Goal: Check status: Check status

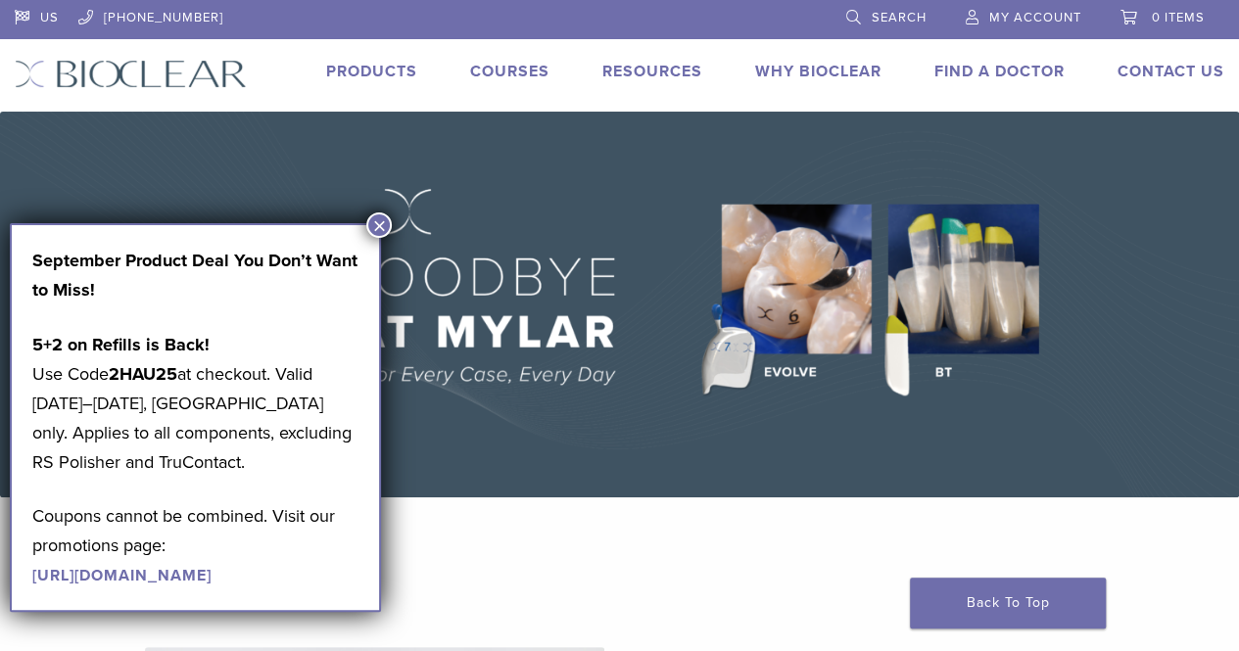
click at [1036, 11] on span "My Account" at bounding box center [1035, 18] width 92 height 16
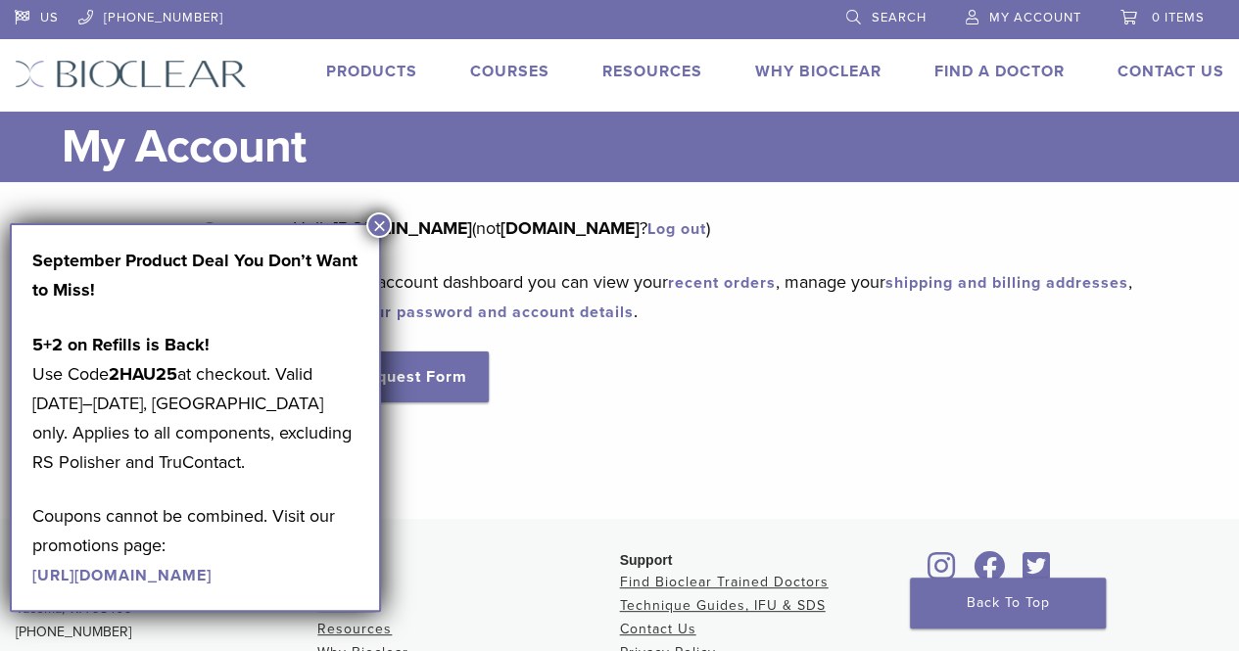
click at [864, 424] on div "Dashboard Orders Education Library Addresses Account Details RMA Request Form L…" at bounding box center [605, 339] width 1210 height 250
click at [1041, 252] on div "Hello carbondalefamilydental.com (not carbondalefamilydental.com ? Log out ) Fr…" at bounding box center [744, 308] width 902 height 189
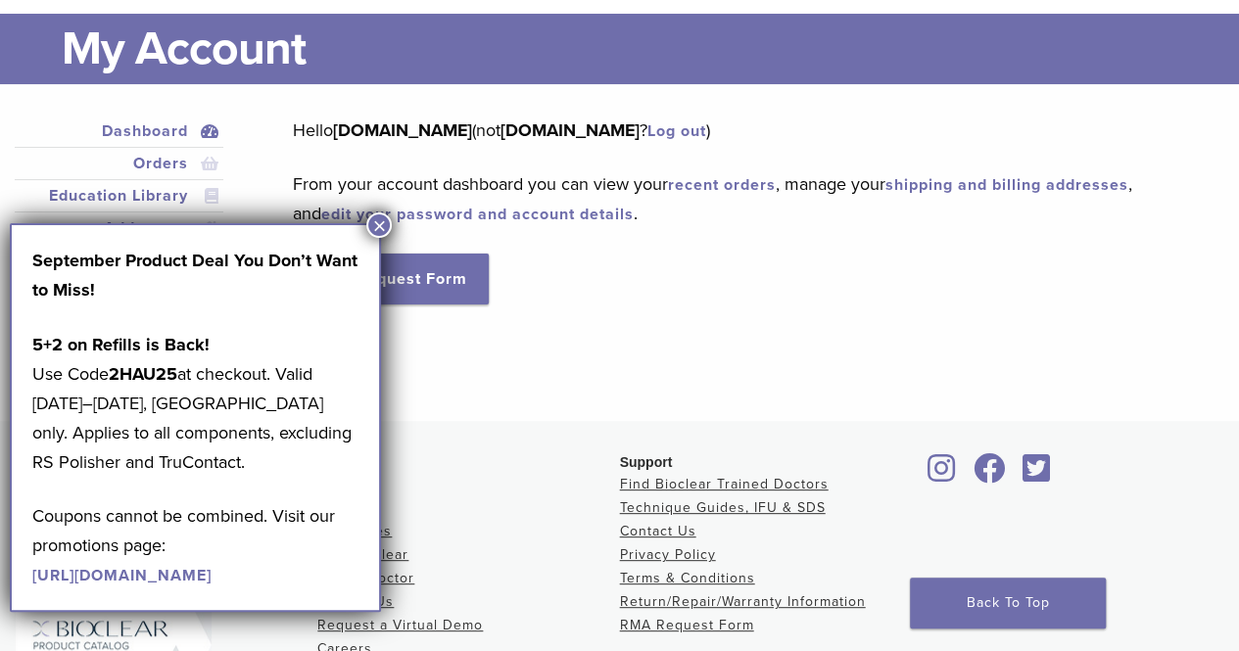
scroll to position [196, 0]
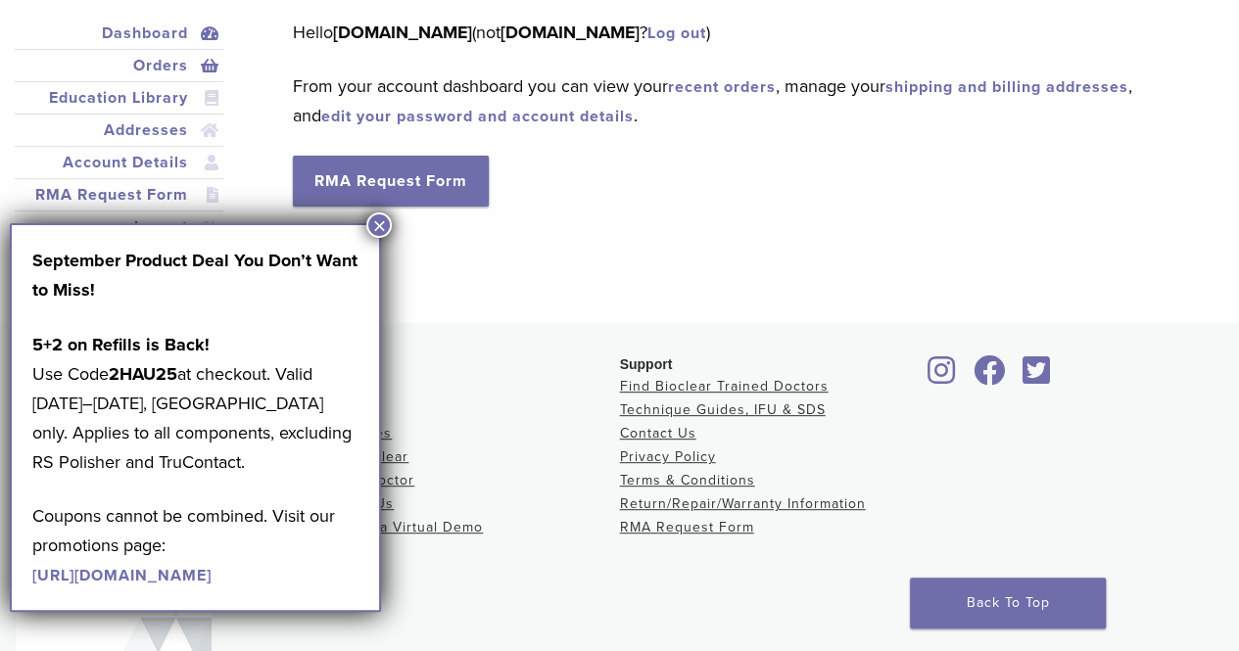
click at [161, 65] on link "Orders" at bounding box center [119, 66] width 201 height 24
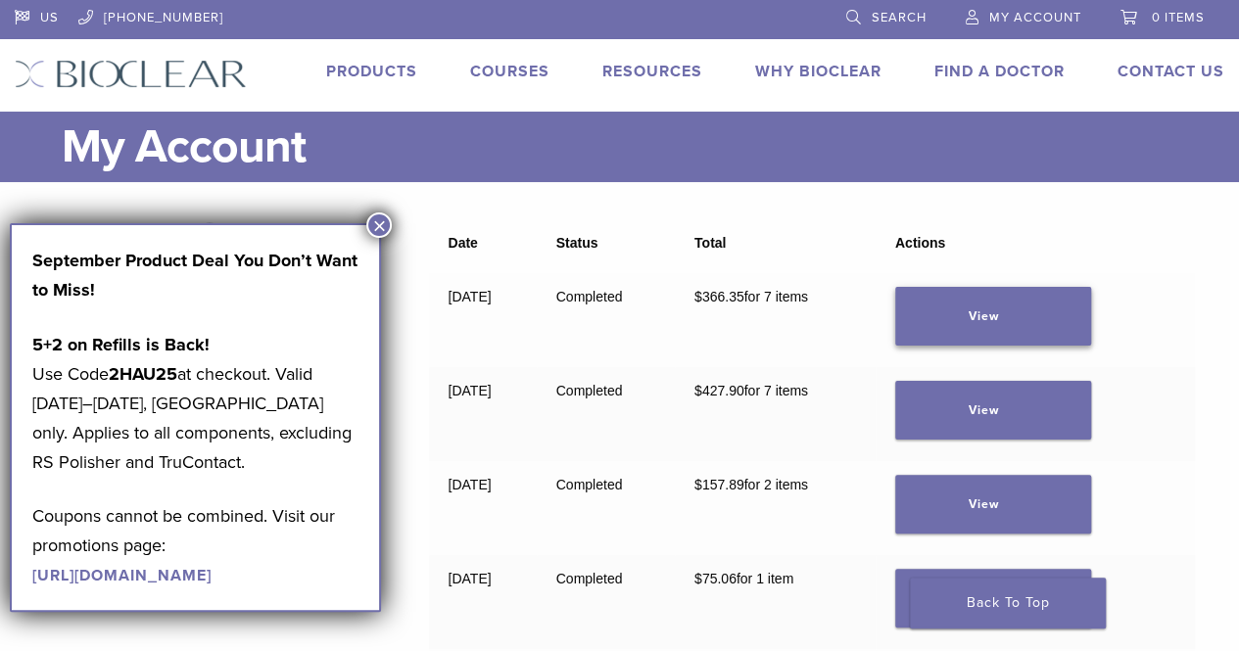
click at [983, 311] on link "View" at bounding box center [993, 316] width 196 height 59
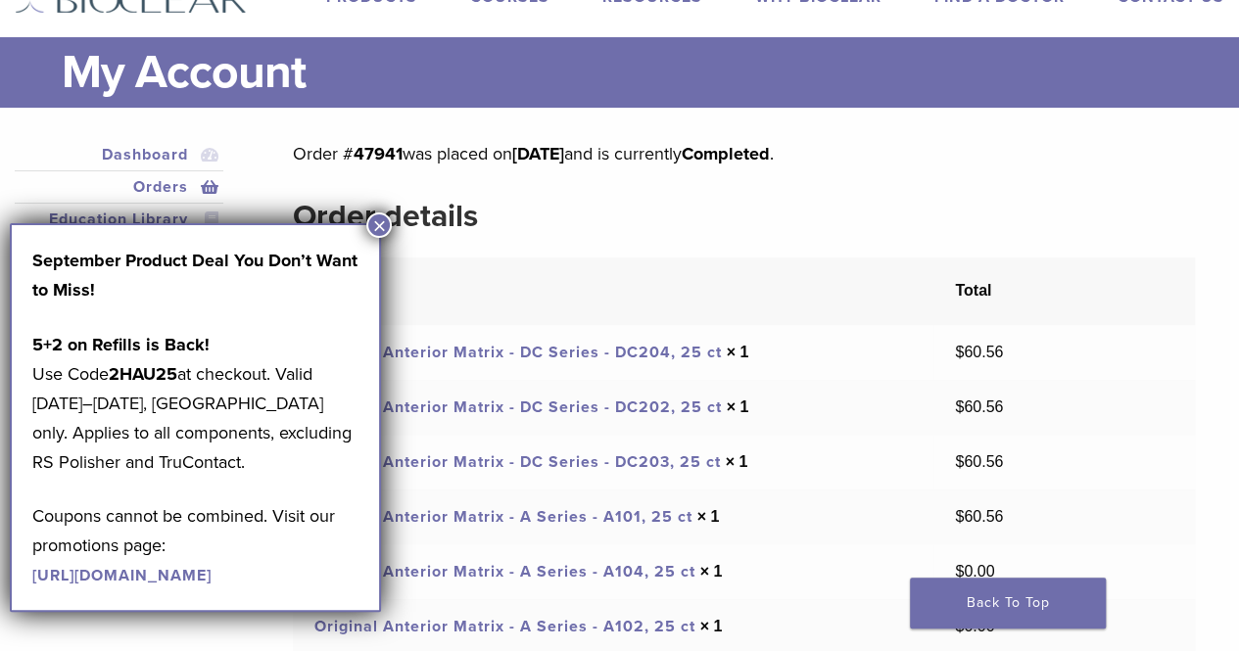
scroll to position [196, 0]
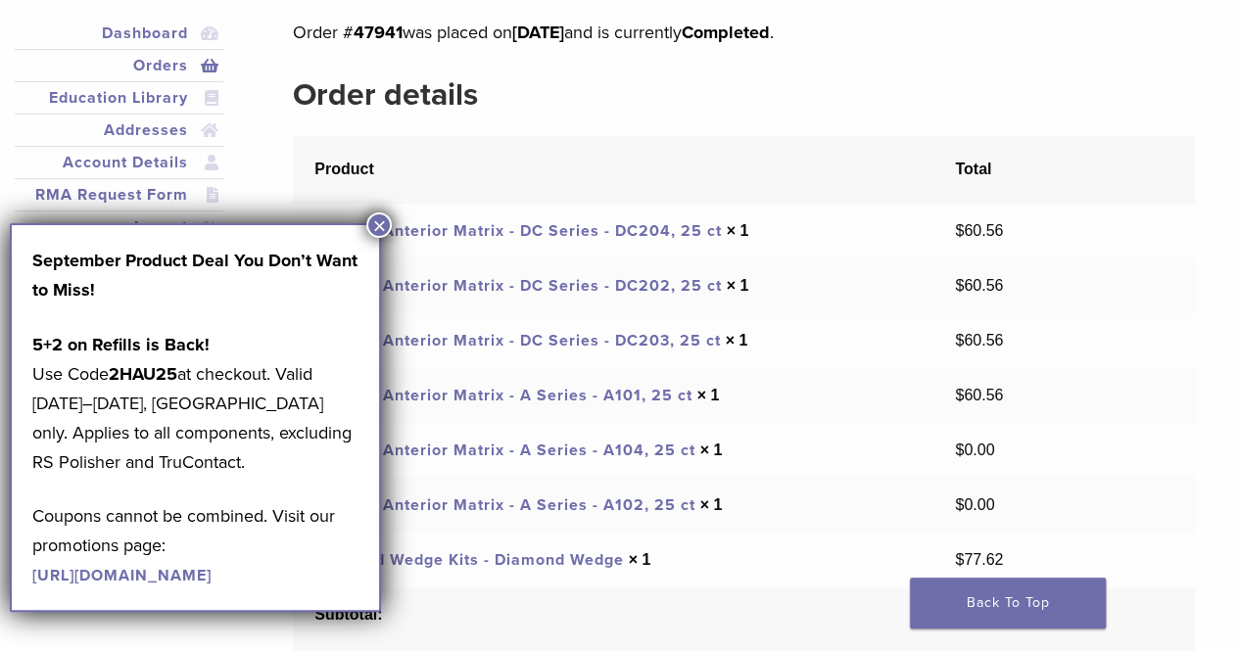
click at [527, 228] on link "Original Anterior Matrix - DC Series - DC204, 25 ct" at bounding box center [517, 231] width 407 height 20
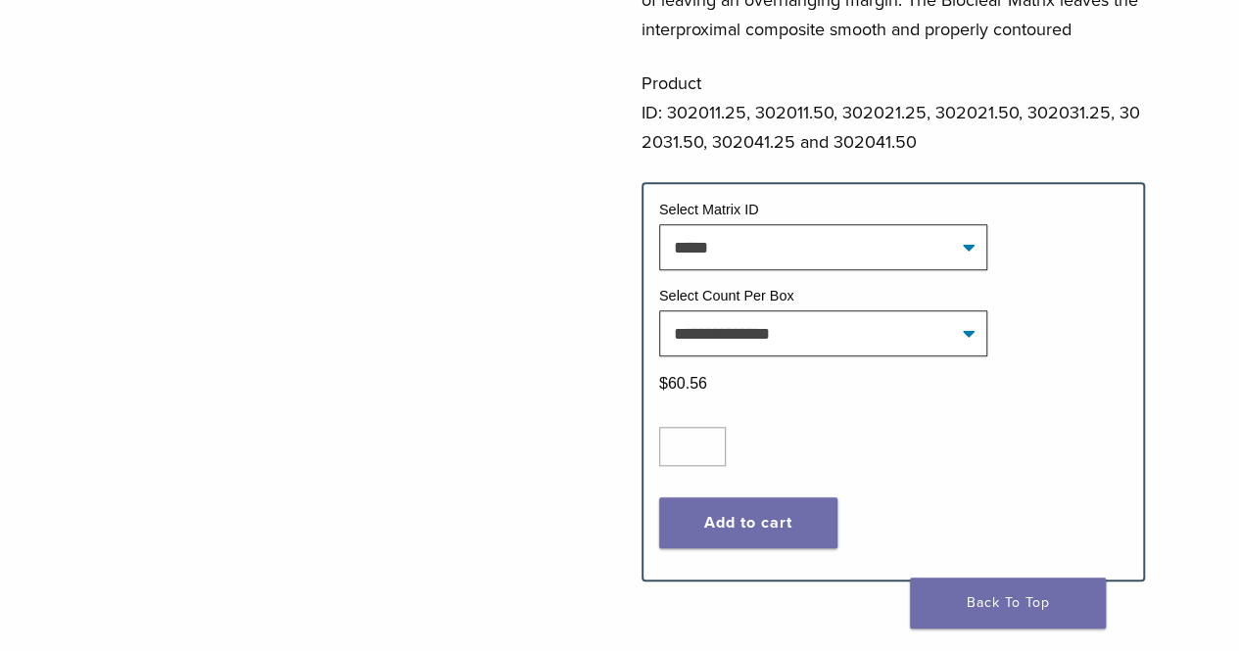
scroll to position [784, 0]
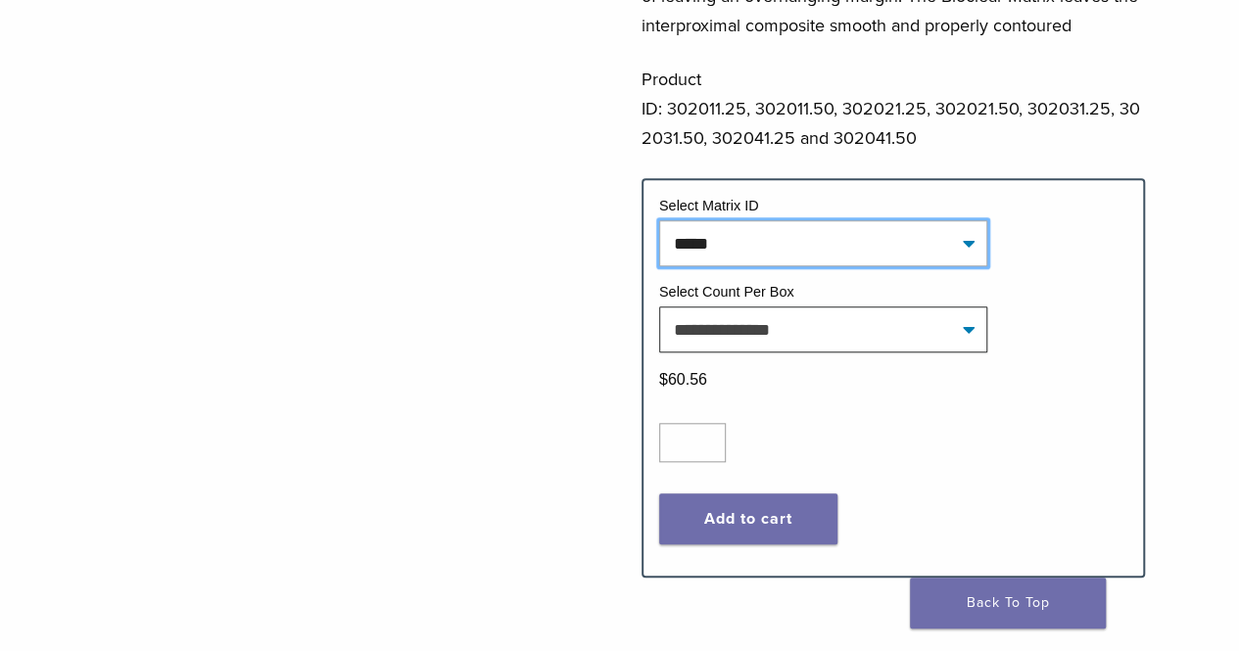
click at [809, 233] on select "**********" at bounding box center [823, 242] width 328 height 45
click at [659, 220] on select "**********" at bounding box center [823, 242] width 328 height 45
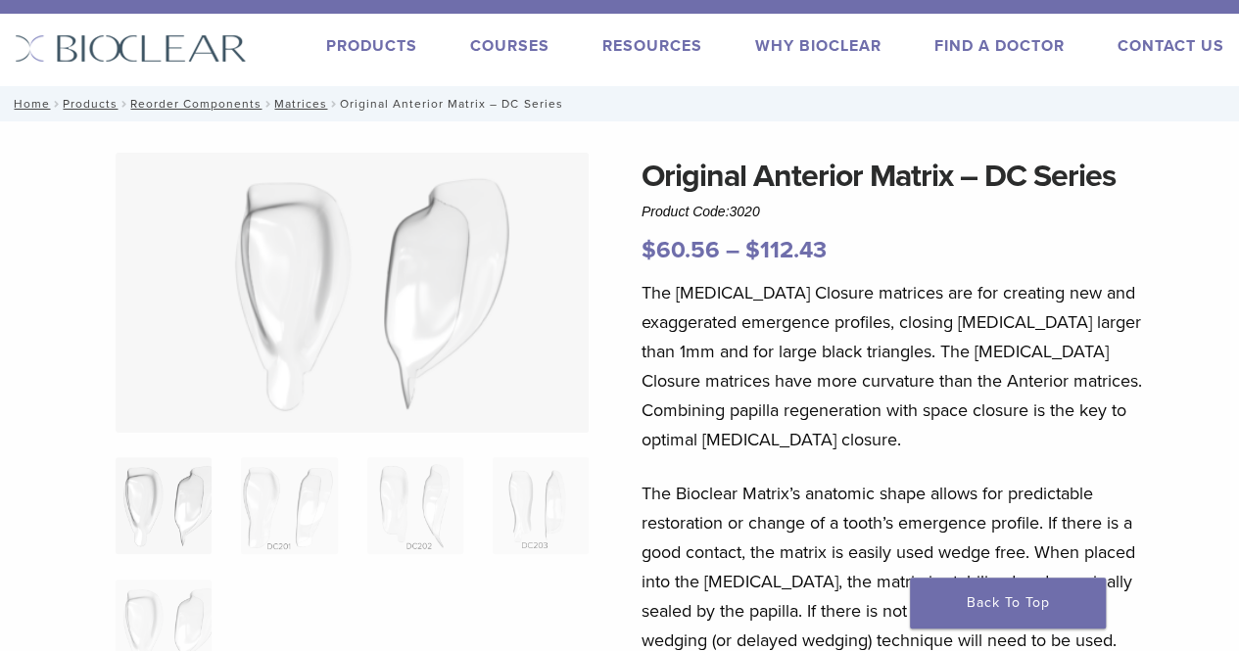
scroll to position [0, 0]
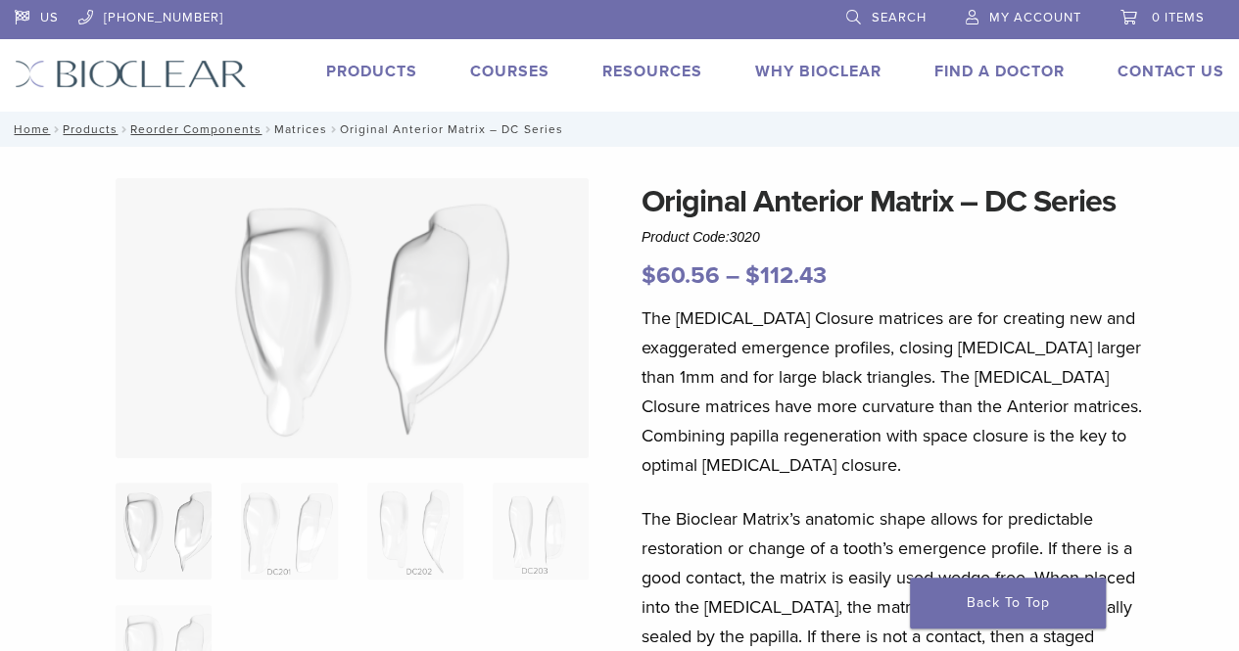
click at [304, 127] on link "Matrices" at bounding box center [300, 129] width 53 height 14
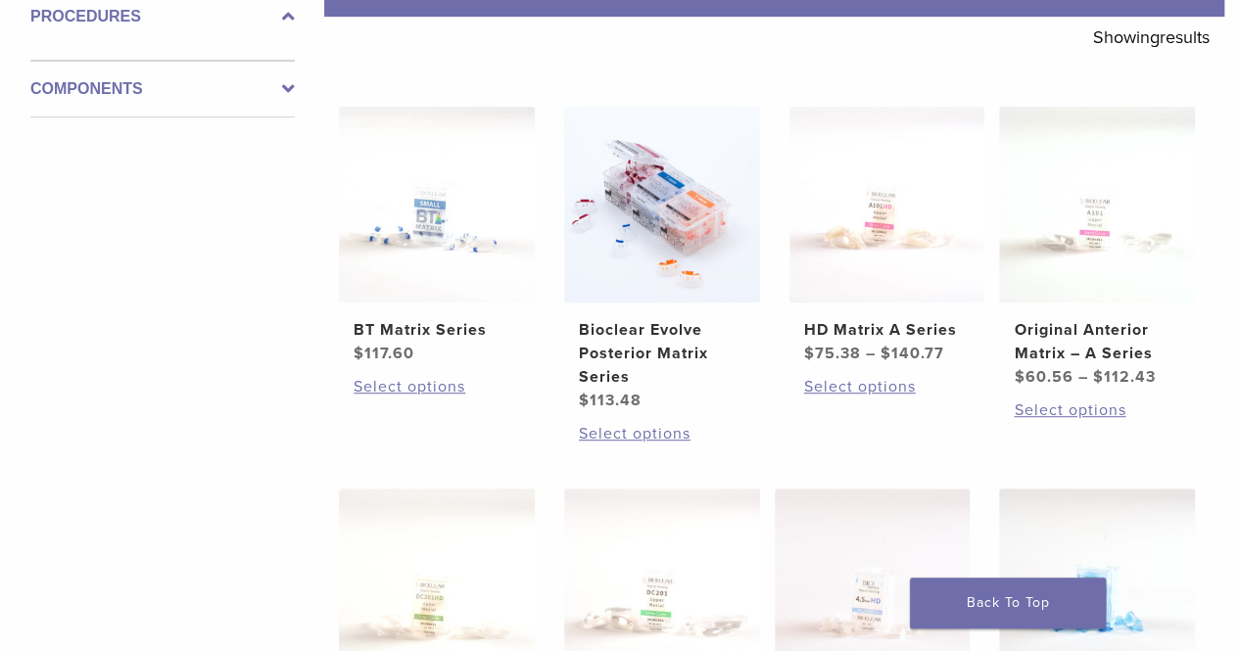
scroll to position [392, 0]
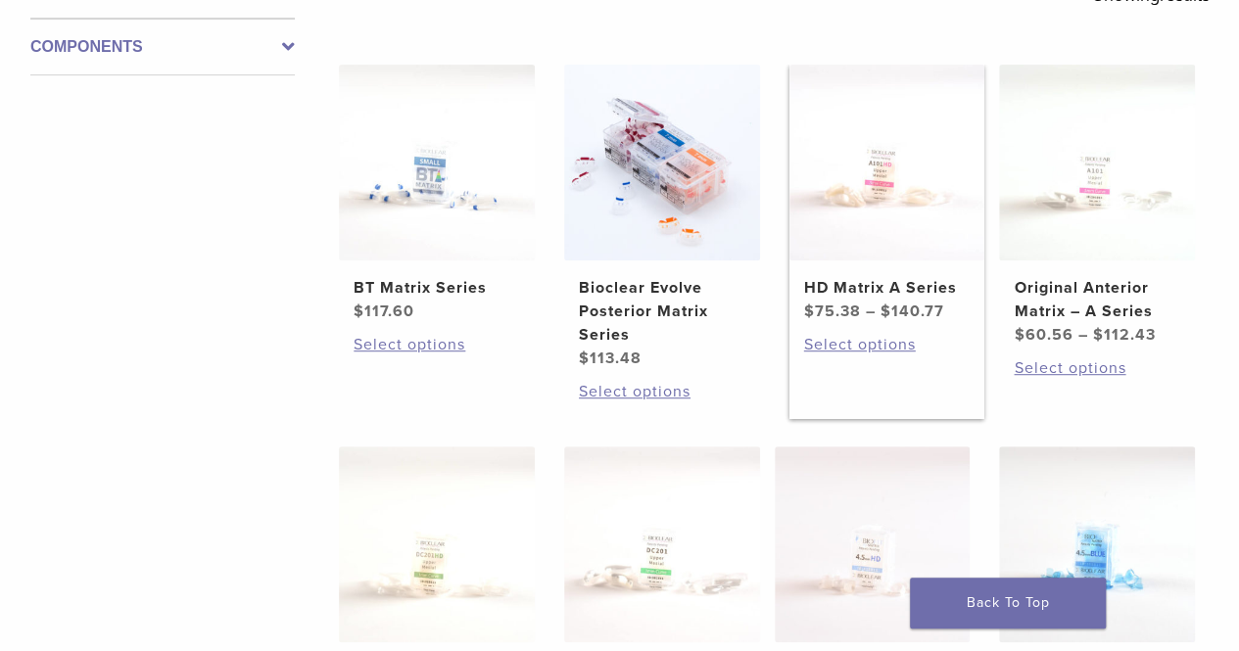
click at [907, 250] on img at bounding box center [887, 163] width 196 height 196
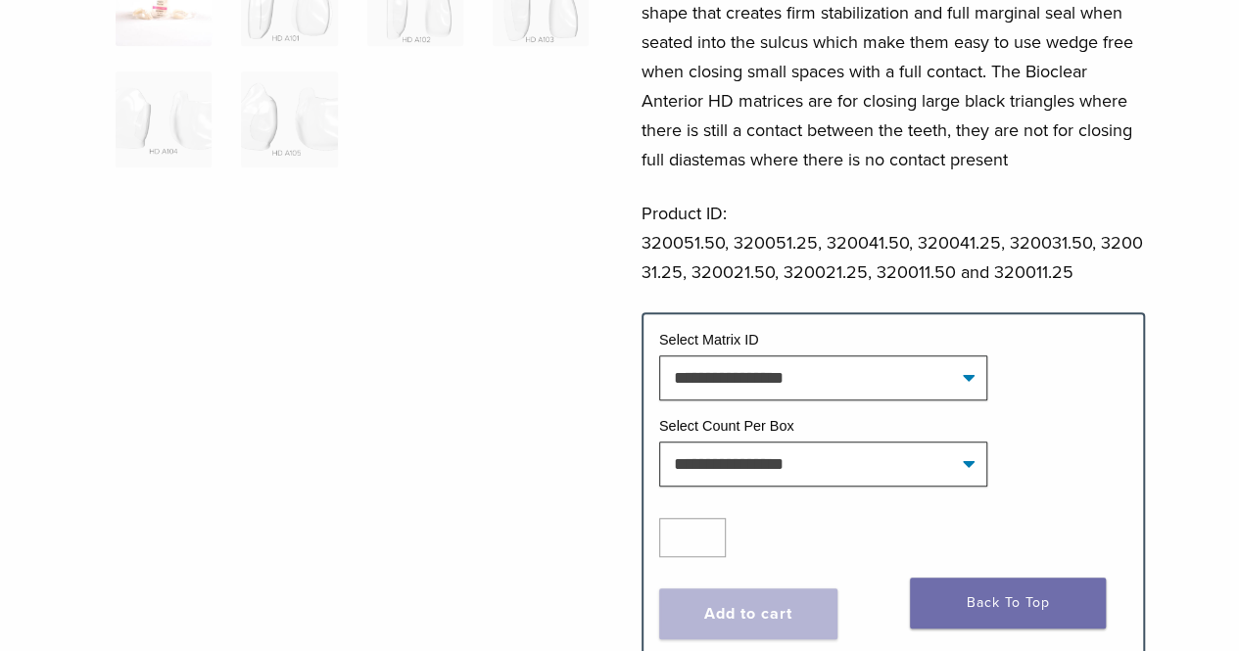
scroll to position [588, 0]
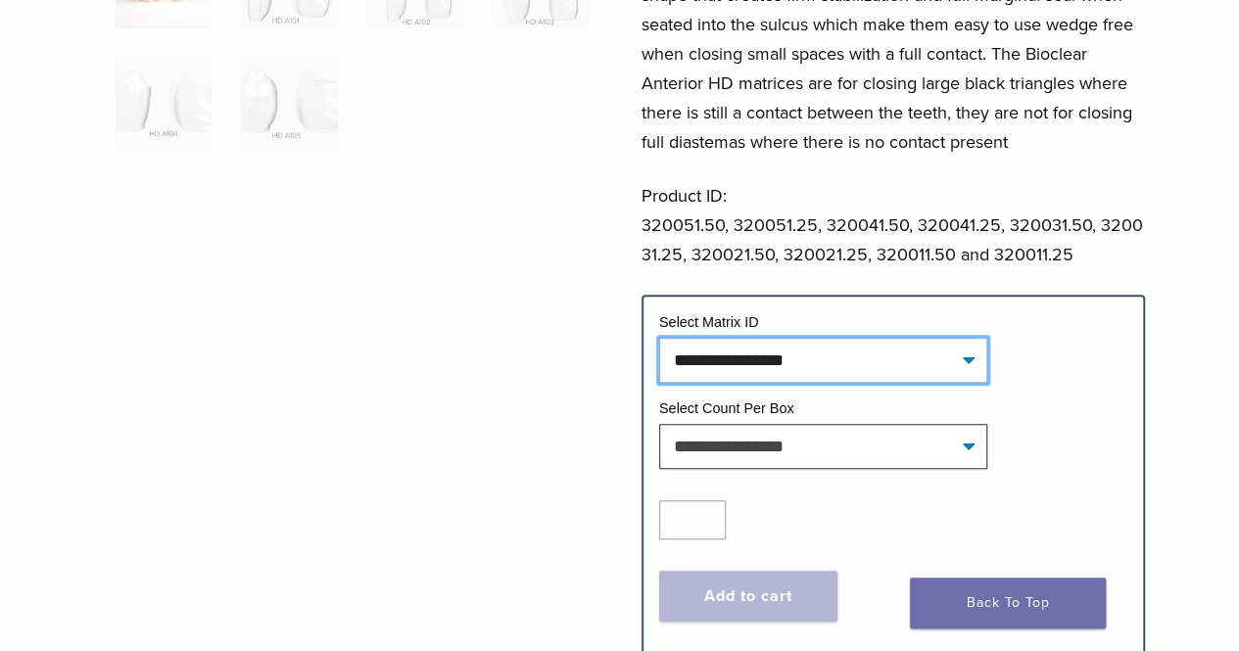
click at [825, 365] on select "**********" at bounding box center [823, 360] width 328 height 45
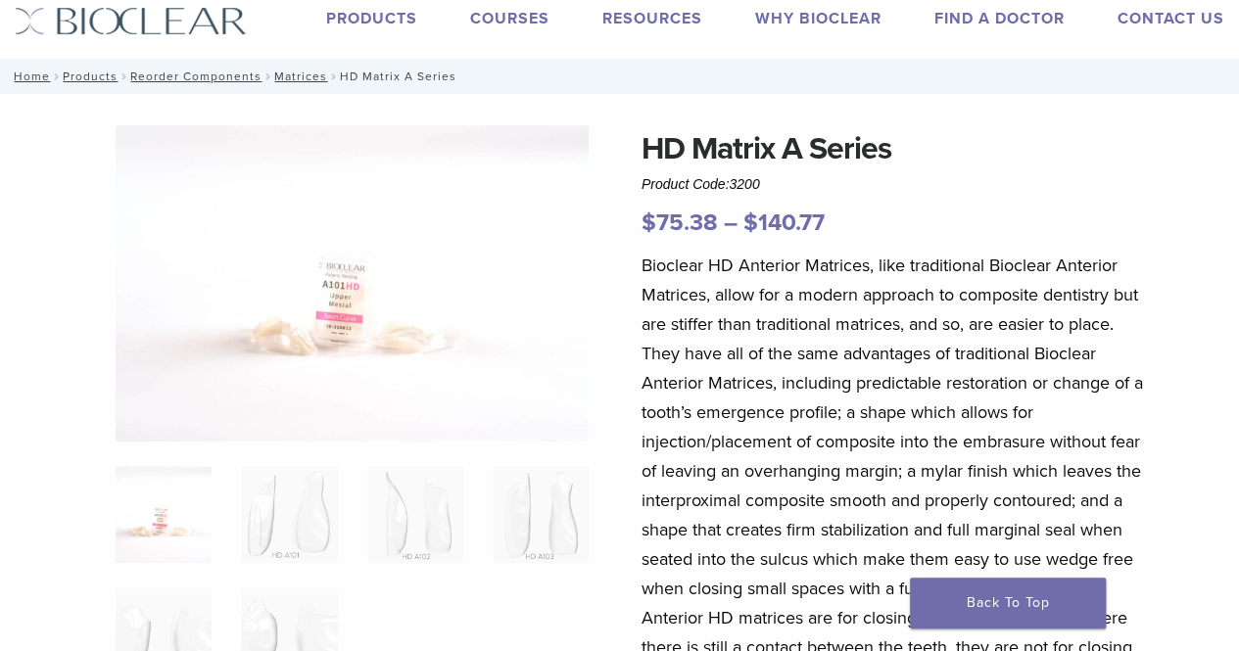
scroll to position [0, 0]
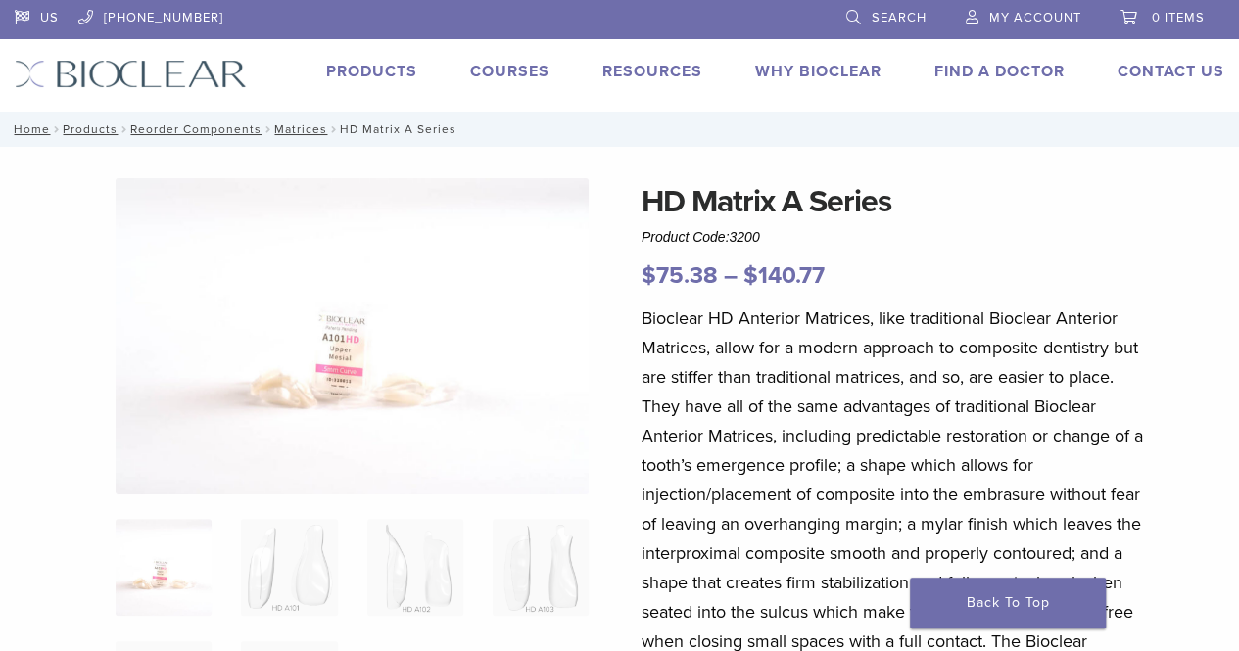
click at [1001, 13] on span "My Account" at bounding box center [1035, 18] width 92 height 16
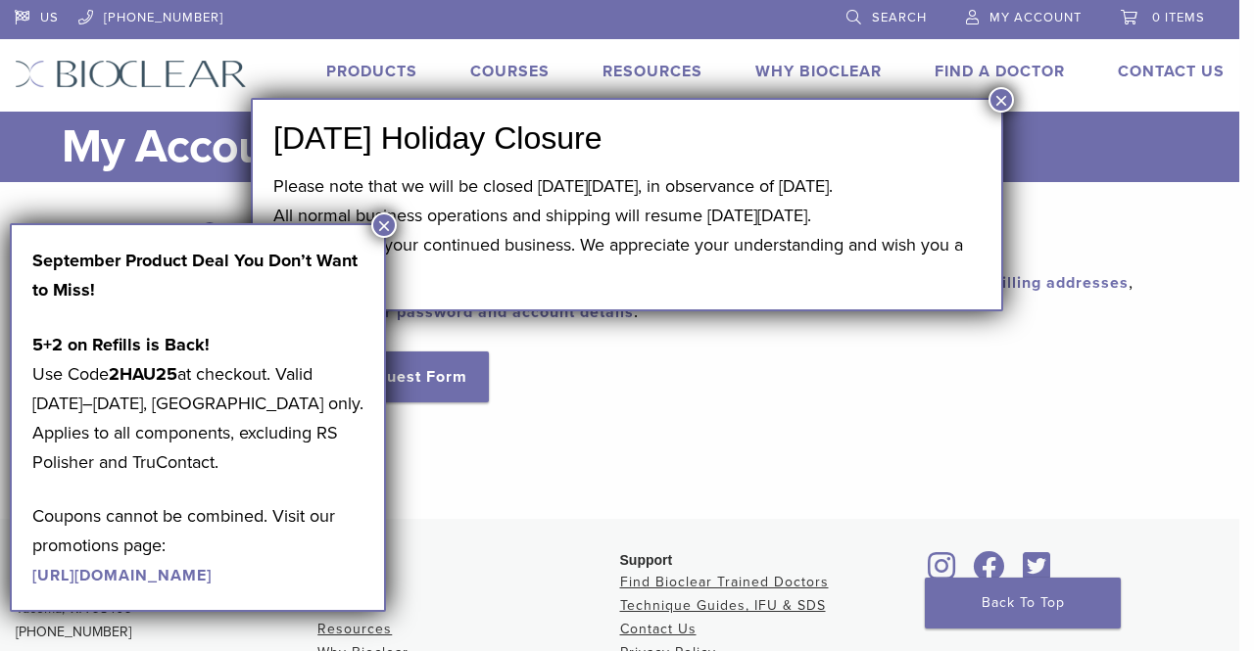
click at [178, 190] on div "Dashboard Orders Education Library Addresses Account Details RMA Request Form L…" at bounding box center [619, 350] width 1239 height 337
click at [986, 594] on link "Back To Top" at bounding box center [1023, 603] width 196 height 51
click at [980, 502] on div "Dashboard Orders Education Library Addresses Account Details RMA Request Form L…" at bounding box center [619, 350] width 1239 height 337
click at [644, 371] on div "Hello carbondalefamilydental.com (not carbondalefamilydental.com ? Log out ) Fr…" at bounding box center [744, 308] width 902 height 189
click at [377, 226] on button "×" at bounding box center [383, 225] width 25 height 25
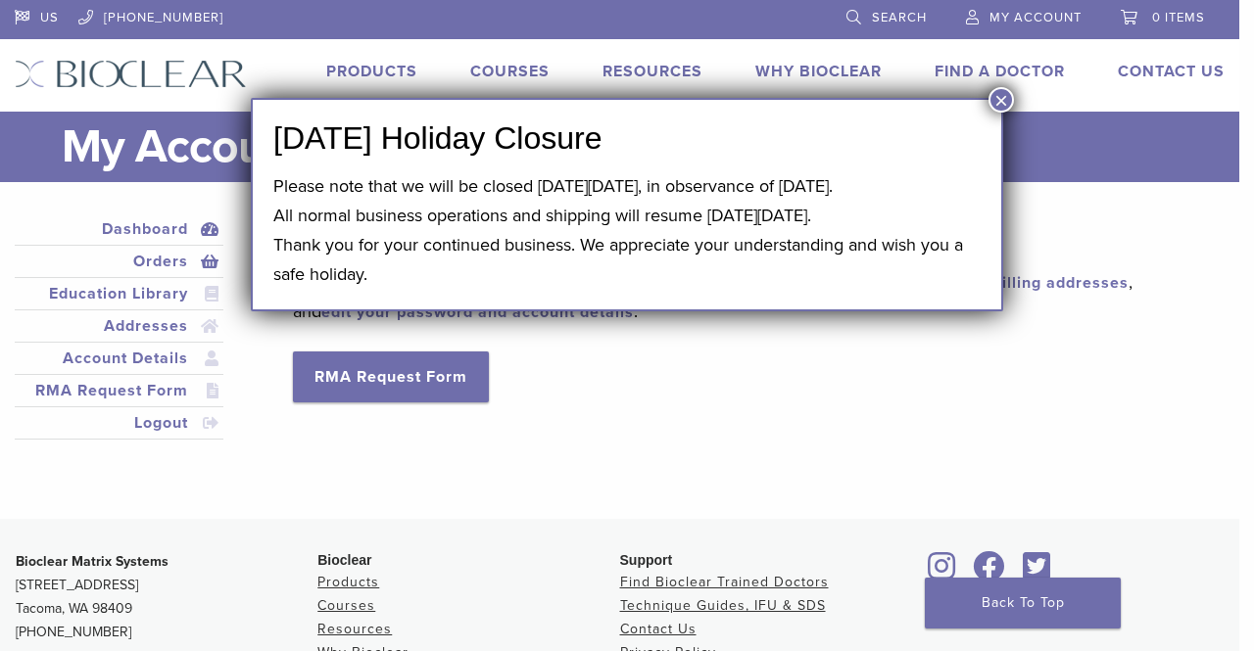
click at [159, 256] on link "Orders" at bounding box center [119, 262] width 201 height 24
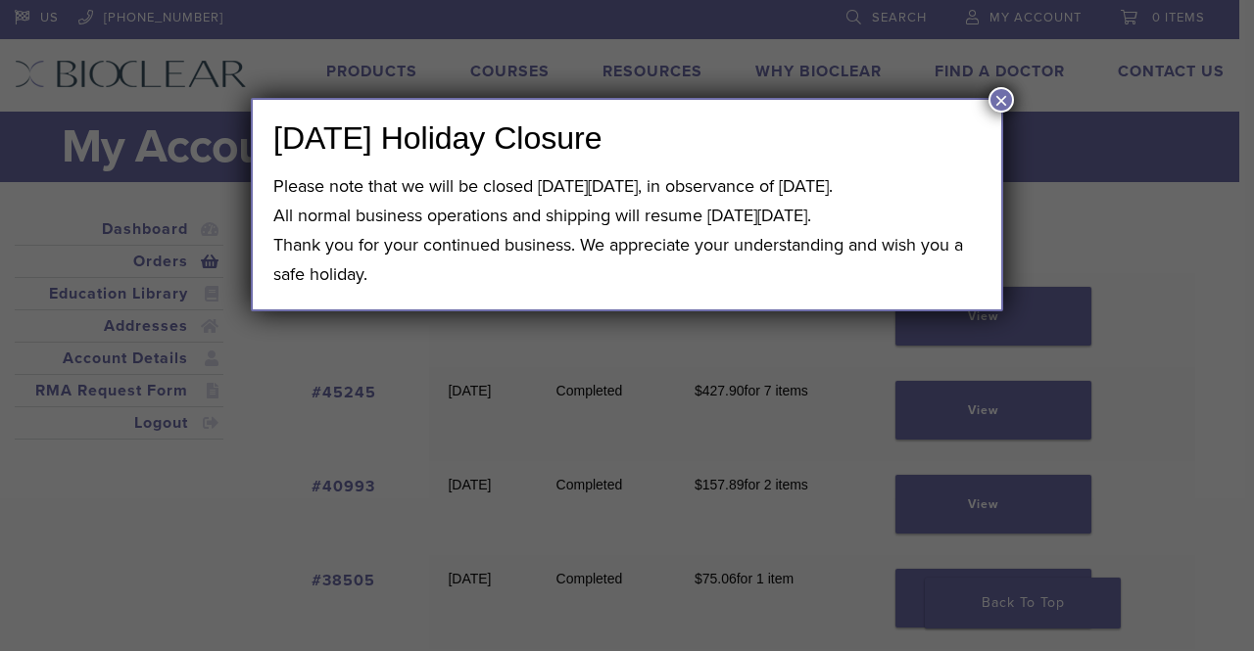
click at [1005, 93] on button "×" at bounding box center [1000, 99] width 25 height 25
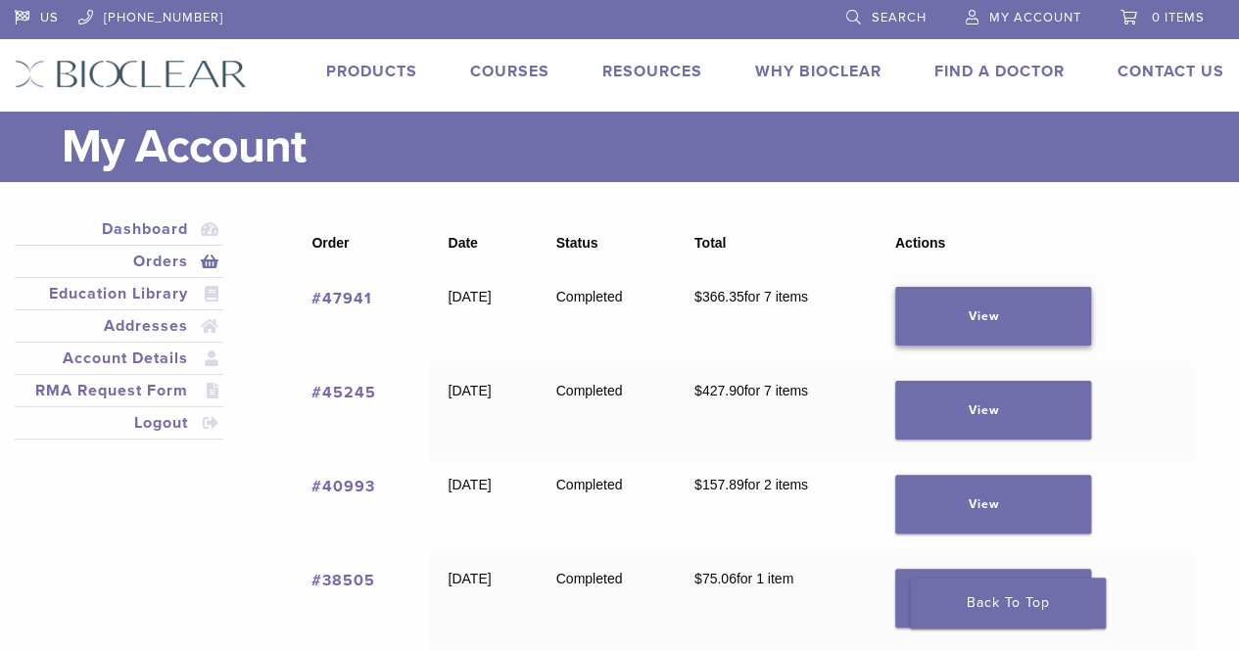
click at [1034, 308] on link "View" at bounding box center [993, 316] width 196 height 59
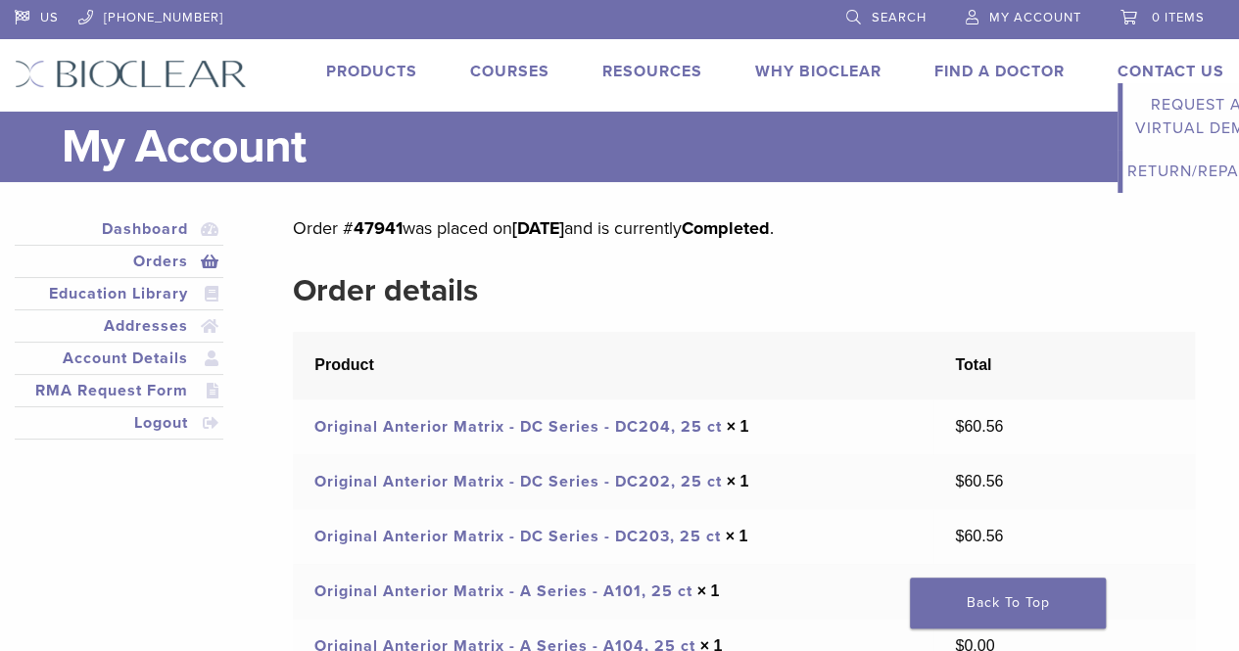
click at [1158, 62] on link "Contact Us" at bounding box center [1171, 72] width 107 height 20
